Goal: Information Seeking & Learning: Learn about a topic

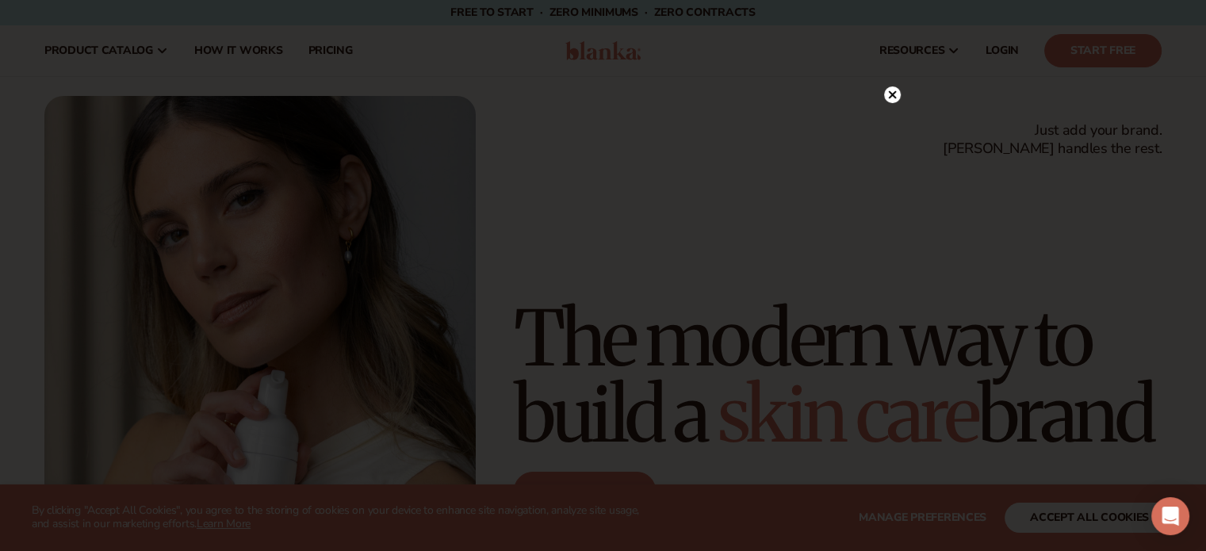
click at [893, 93] on icon at bounding box center [892, 95] width 8 height 8
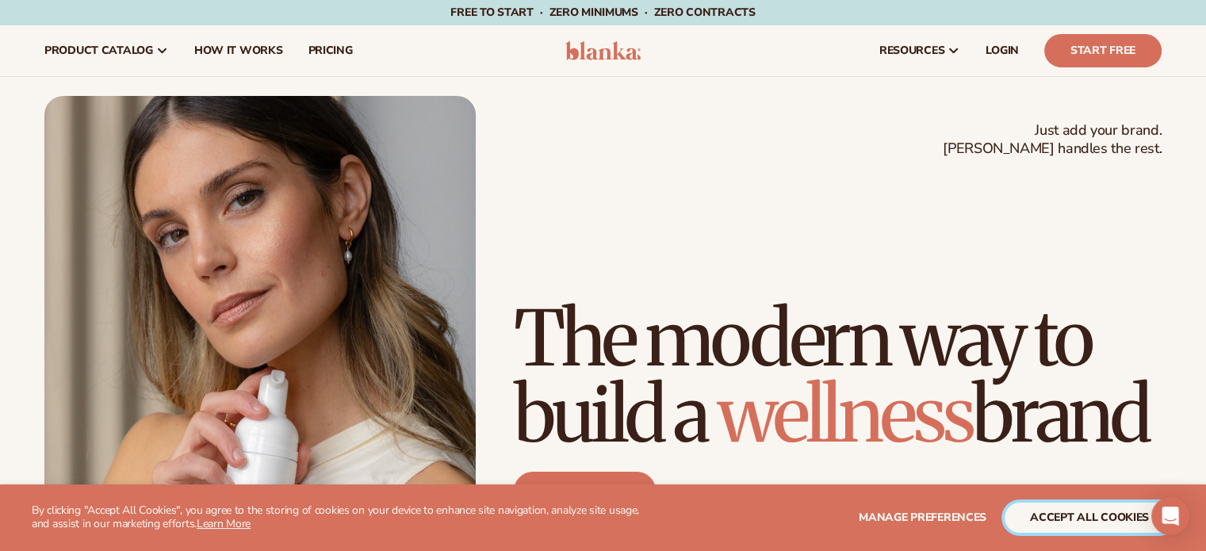
click at [1063, 518] on button "accept all cookies" at bounding box center [1090, 518] width 170 height 30
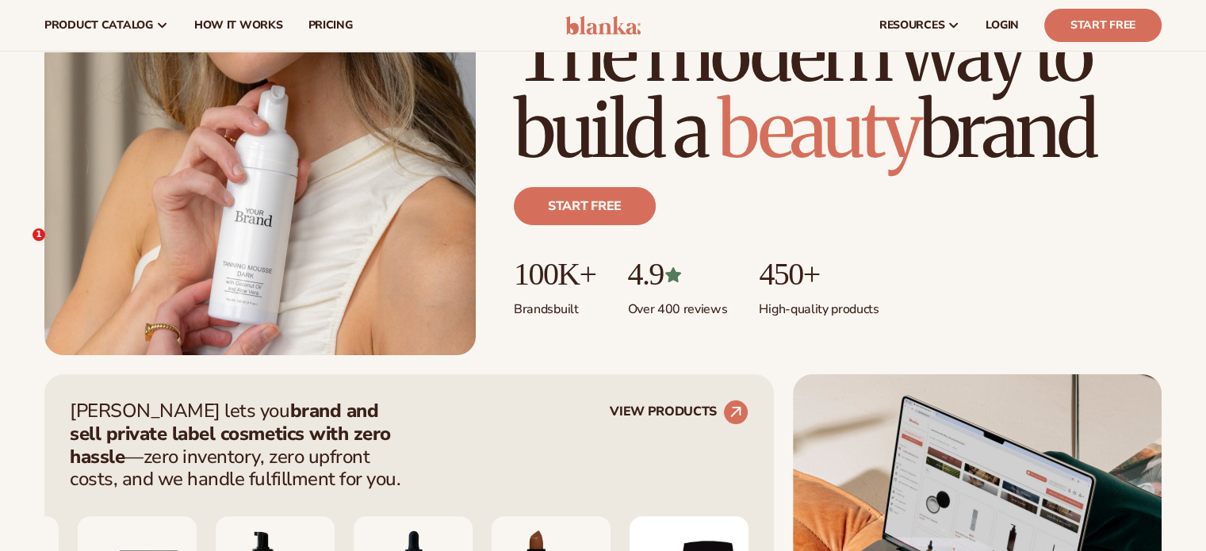
scroll to position [159, 0]
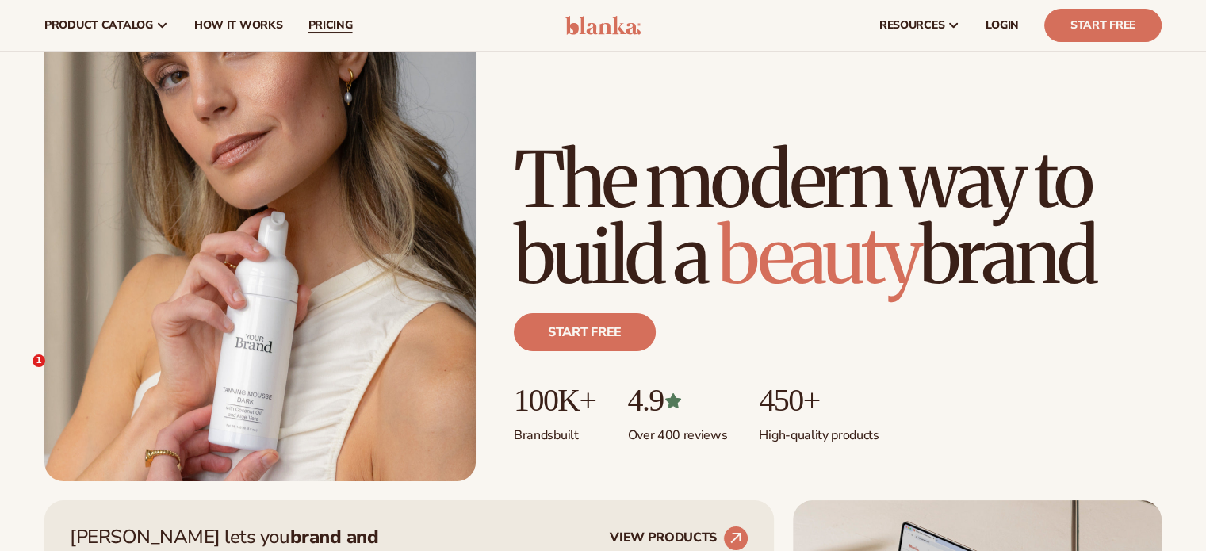
click at [322, 25] on span "pricing" at bounding box center [330, 25] width 44 height 13
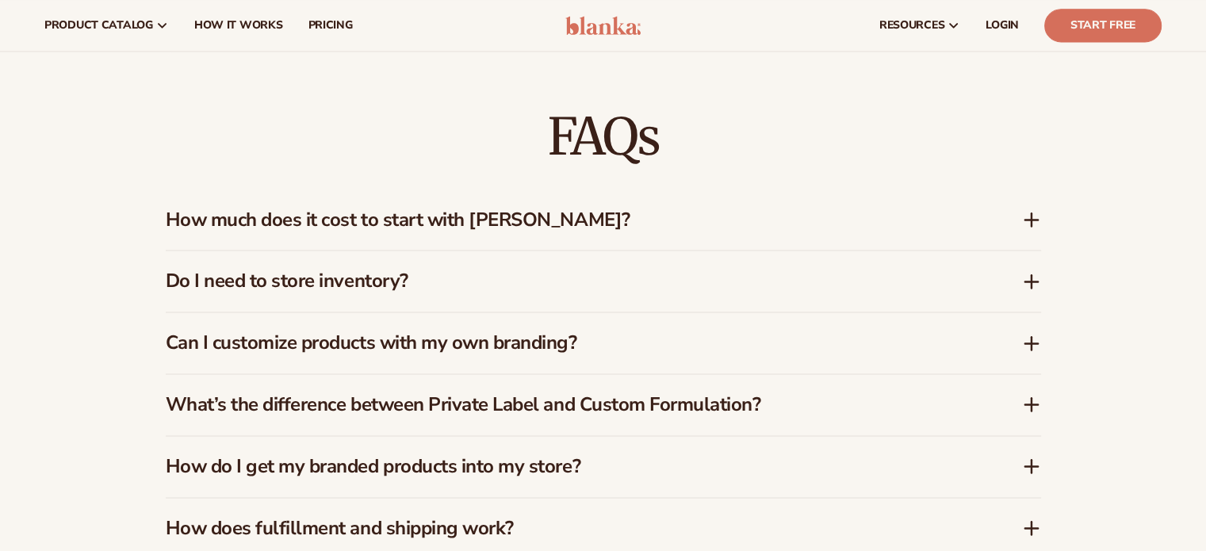
scroll to position [1935, 0]
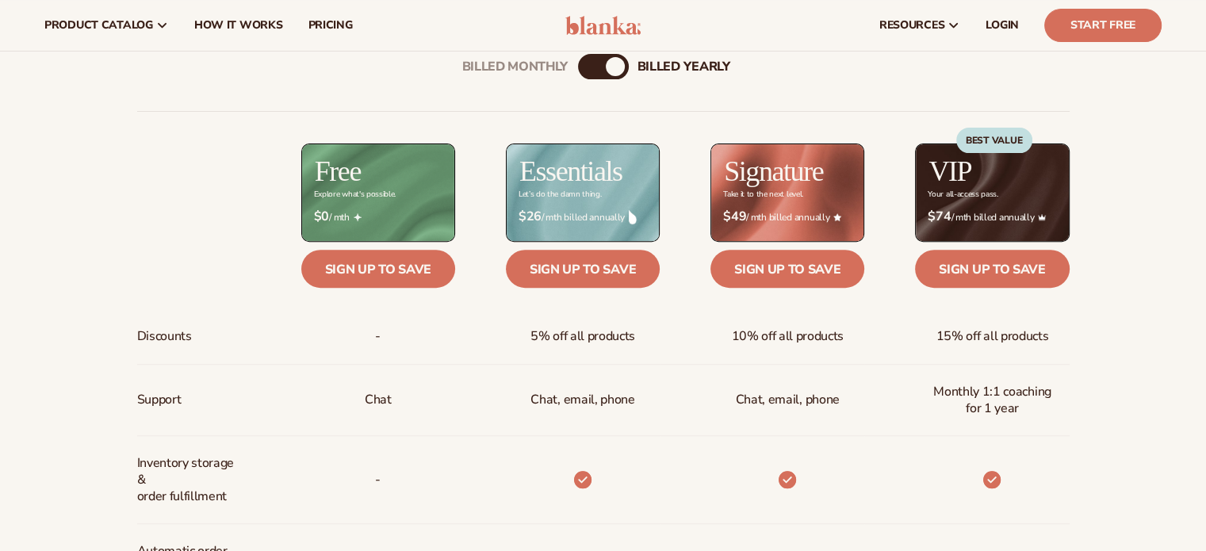
scroll to position [0, 0]
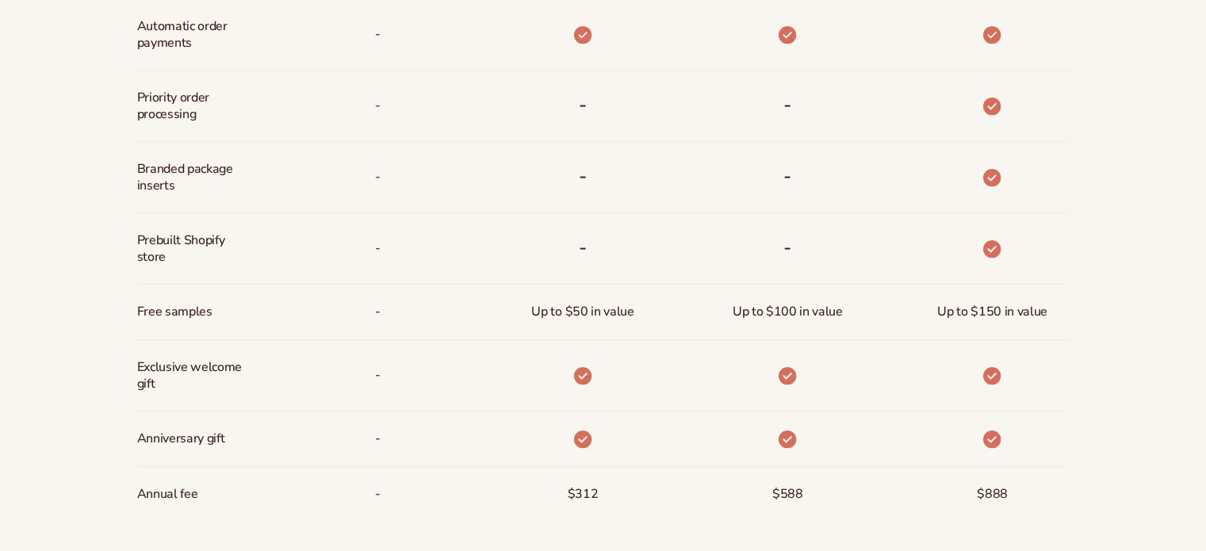
scroll to position [1120, 0]
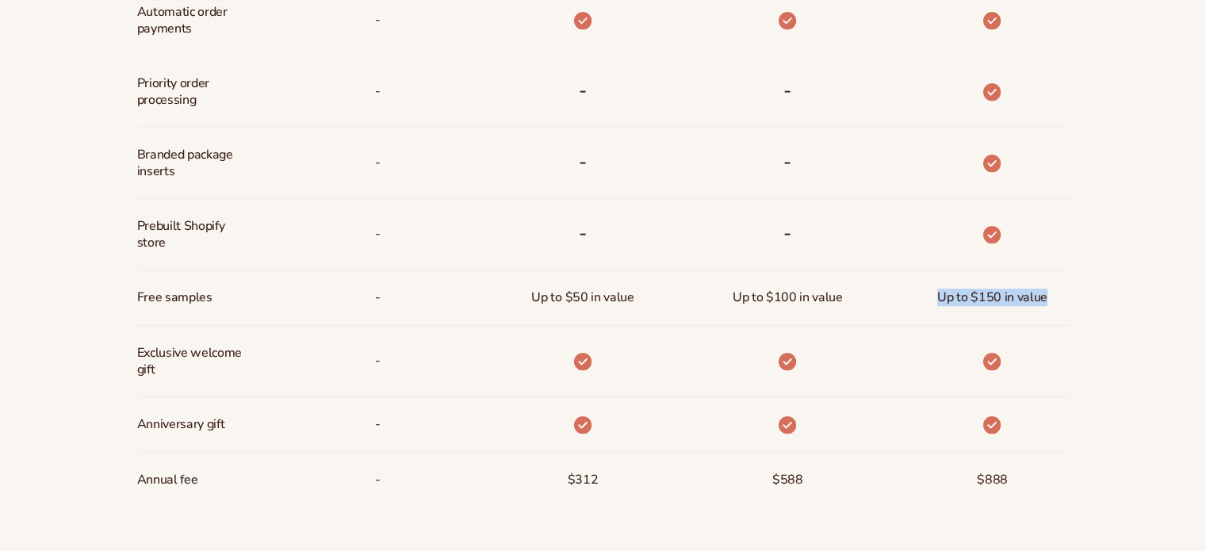
drag, startPoint x: 924, startPoint y: 294, endPoint x: 1078, endPoint y: 303, distance: 154.1
click at [1078, 303] on div "Billed Monthly billed Yearly Billed Monthly billed Yearly Discounts Support Inv…" at bounding box center [603, 20] width 1021 height 1063
click at [1046, 305] on div at bounding box center [1046, 305] width 0 height 0
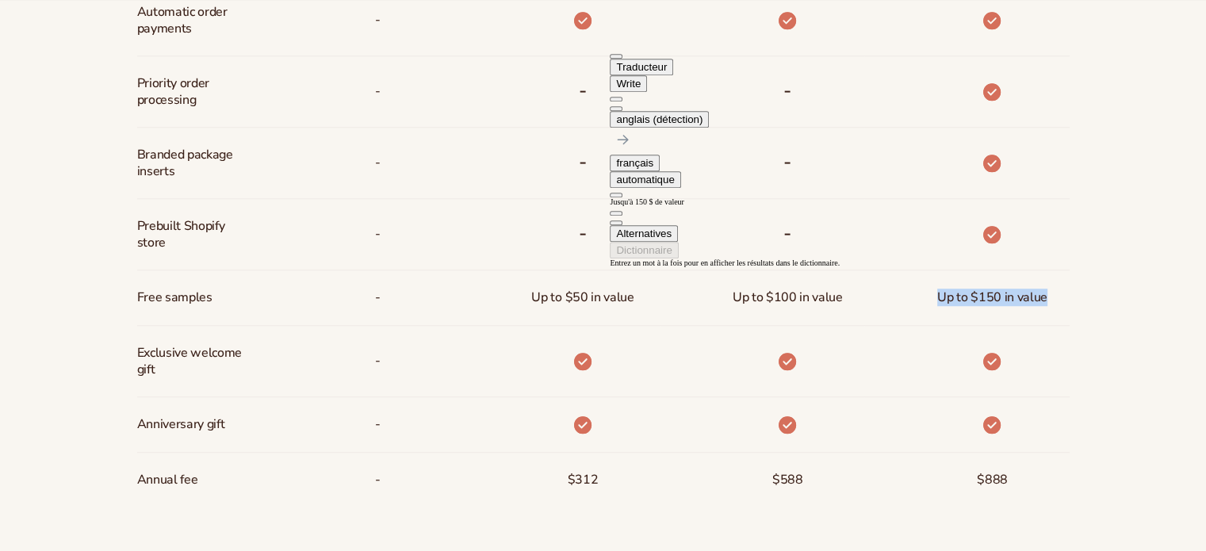
click at [622, 106] on button at bounding box center [616, 108] width 13 height 5
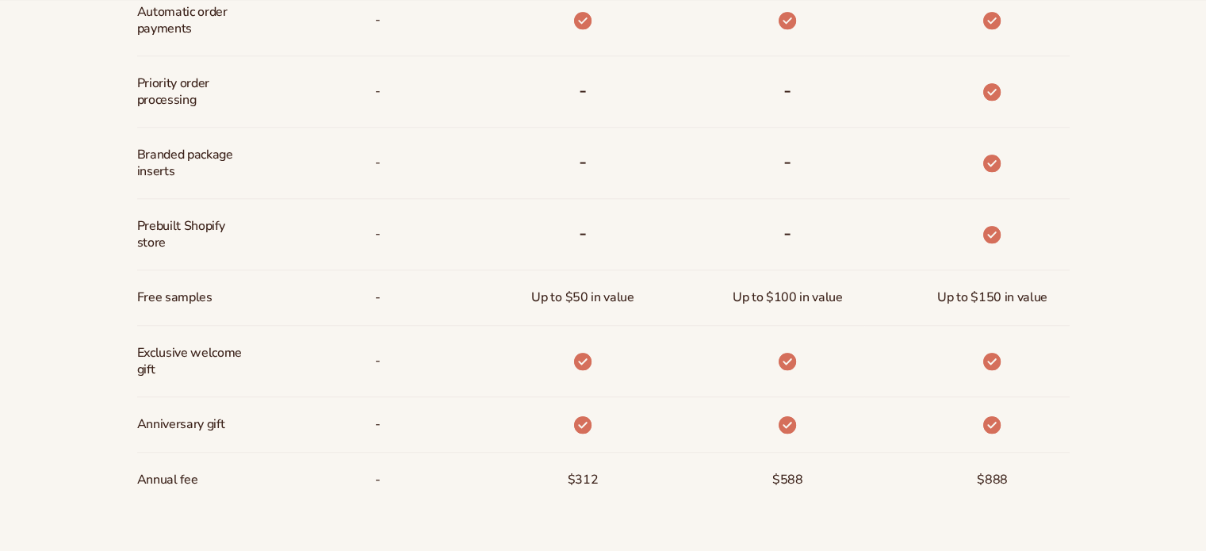
click at [1090, 168] on div "Billed Monthly billed Yearly Billed Monthly billed Yearly Discounts Support Inv…" at bounding box center [603, 20] width 1021 height 1063
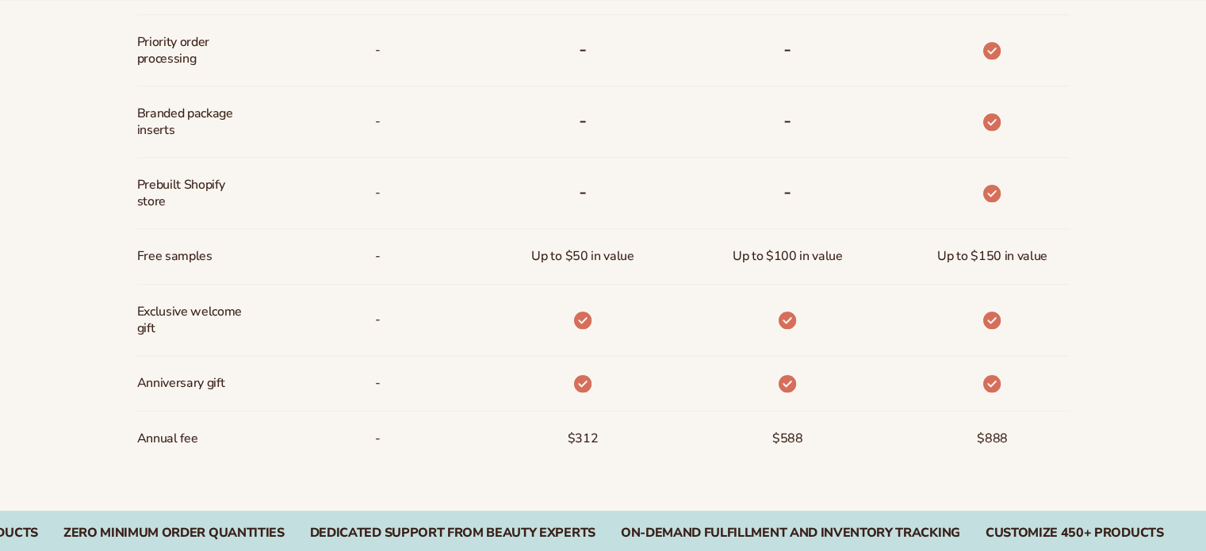
scroll to position [1199, 0]
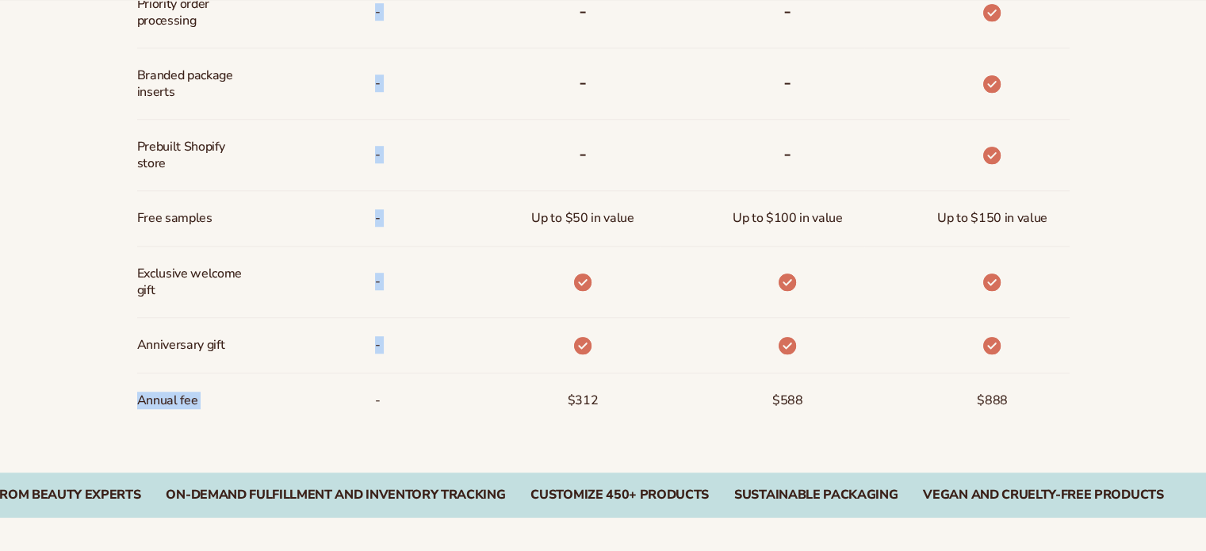
drag, startPoint x: 118, startPoint y: 399, endPoint x: 266, endPoint y: 408, distance: 148.5
click at [212, 404] on div "Annual fee" at bounding box center [193, 400] width 113 height 55
click at [167, 399] on span "Annual fee" at bounding box center [167, 400] width 61 height 29
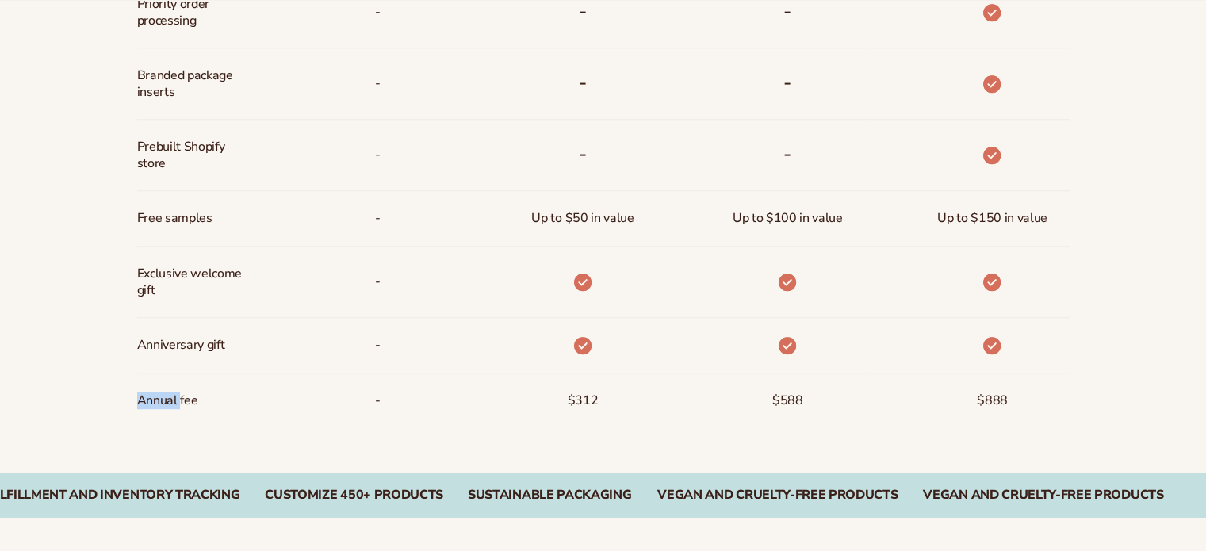
click at [167, 399] on span "Annual fee" at bounding box center [167, 400] width 61 height 29
click at [136, 408] on div at bounding box center [136, 408] width 0 height 0
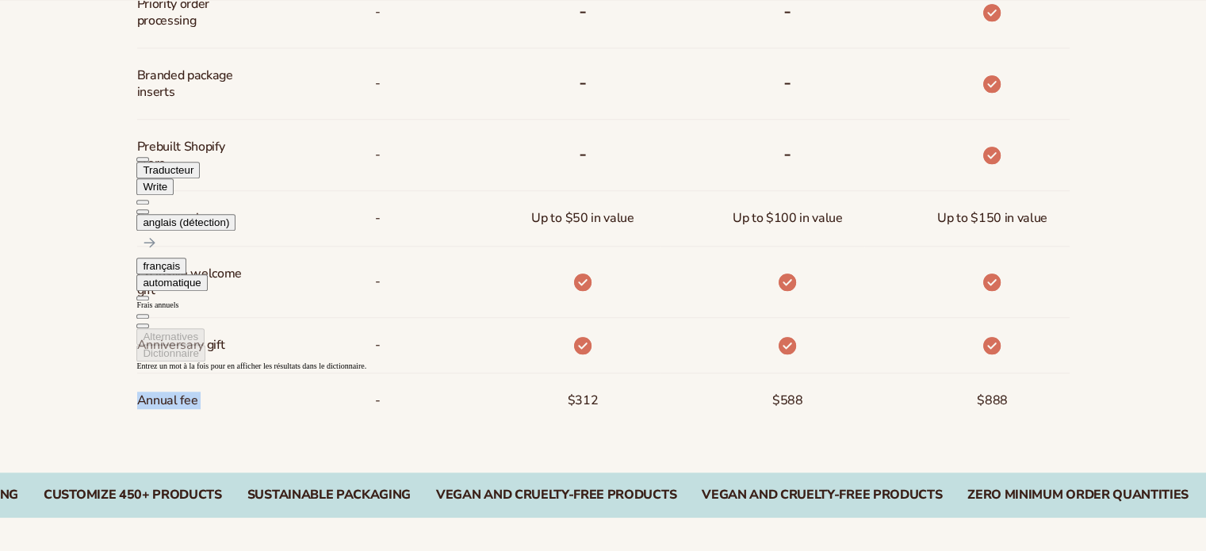
click at [149, 209] on button at bounding box center [142, 211] width 13 height 5
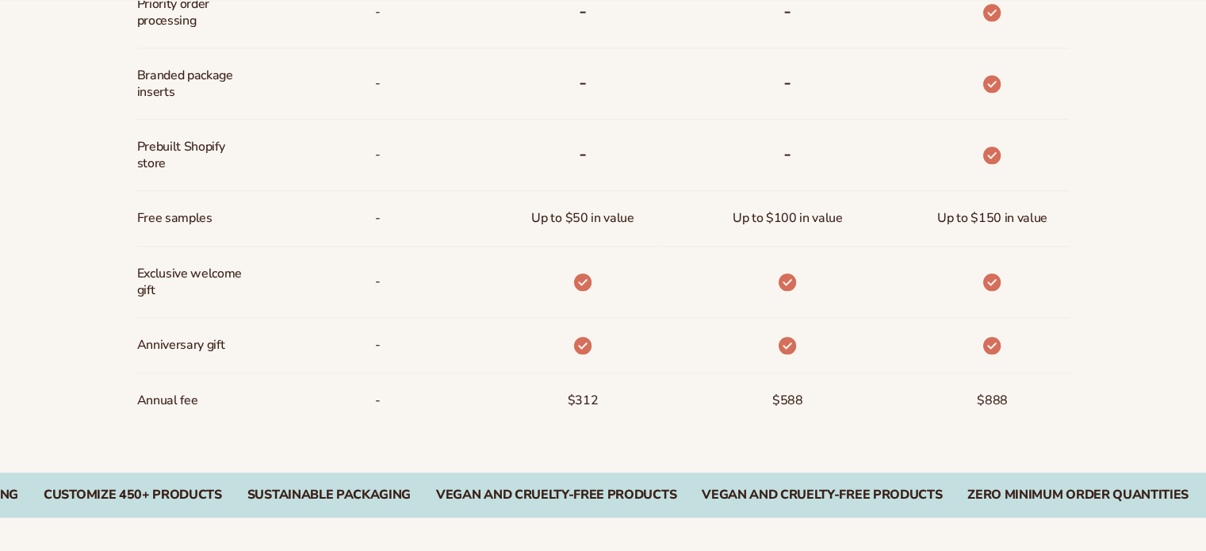
click at [1018, 329] on div at bounding box center [966, 346] width 205 height 56
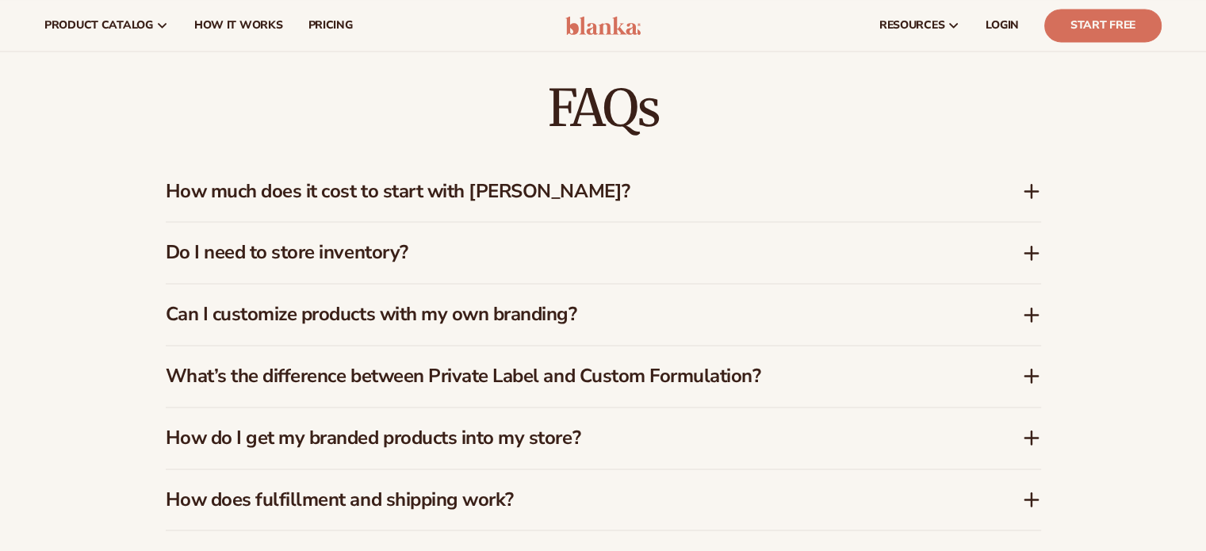
scroll to position [0, 0]
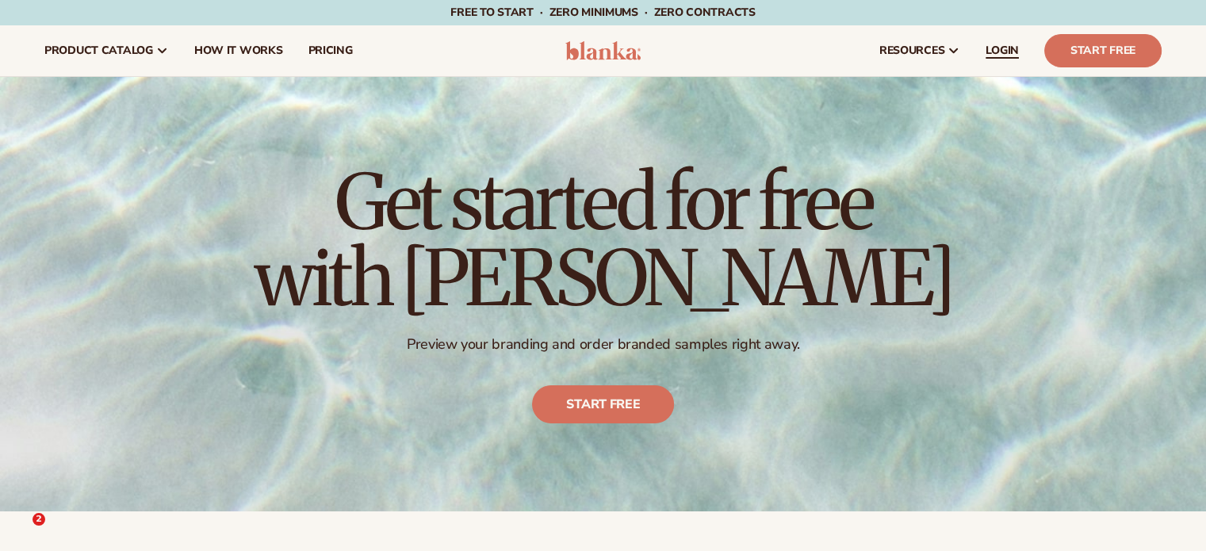
click at [1008, 52] on span "LOGIN" at bounding box center [1002, 50] width 33 height 13
